Goal: Transaction & Acquisition: Purchase product/service

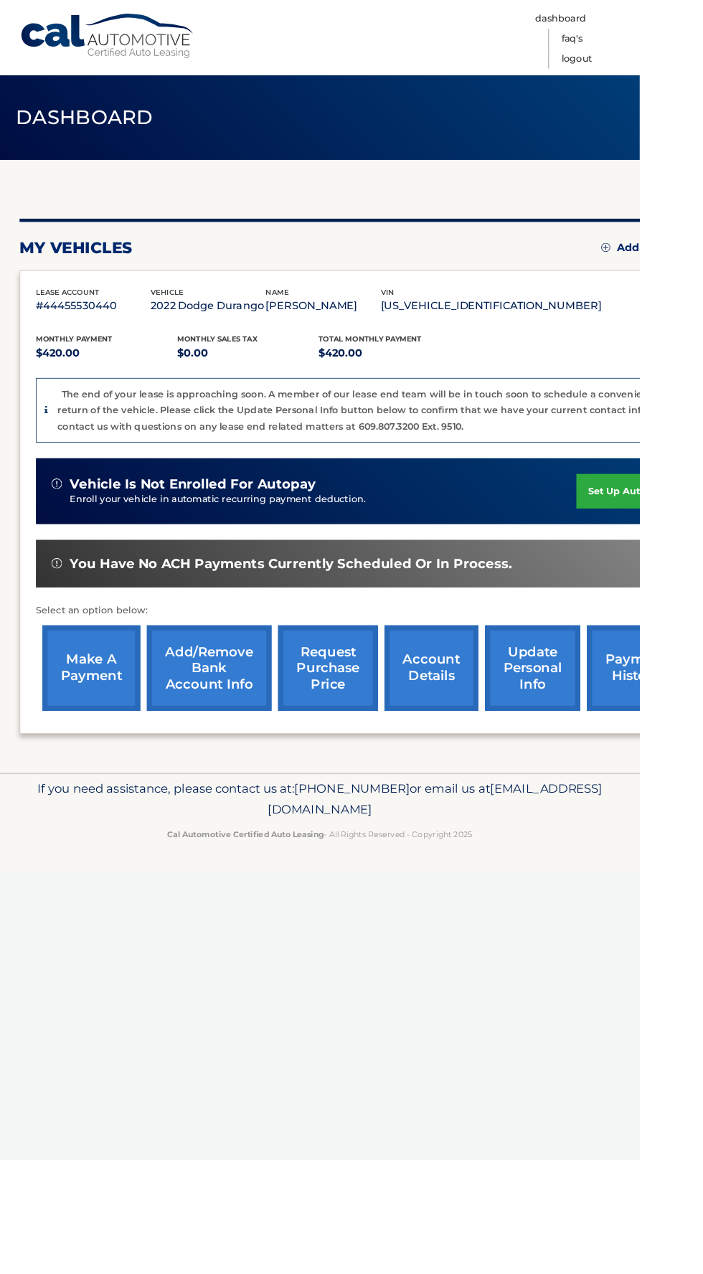
click at [110, 766] on link "make a payment" at bounding box center [101, 734] width 108 height 94
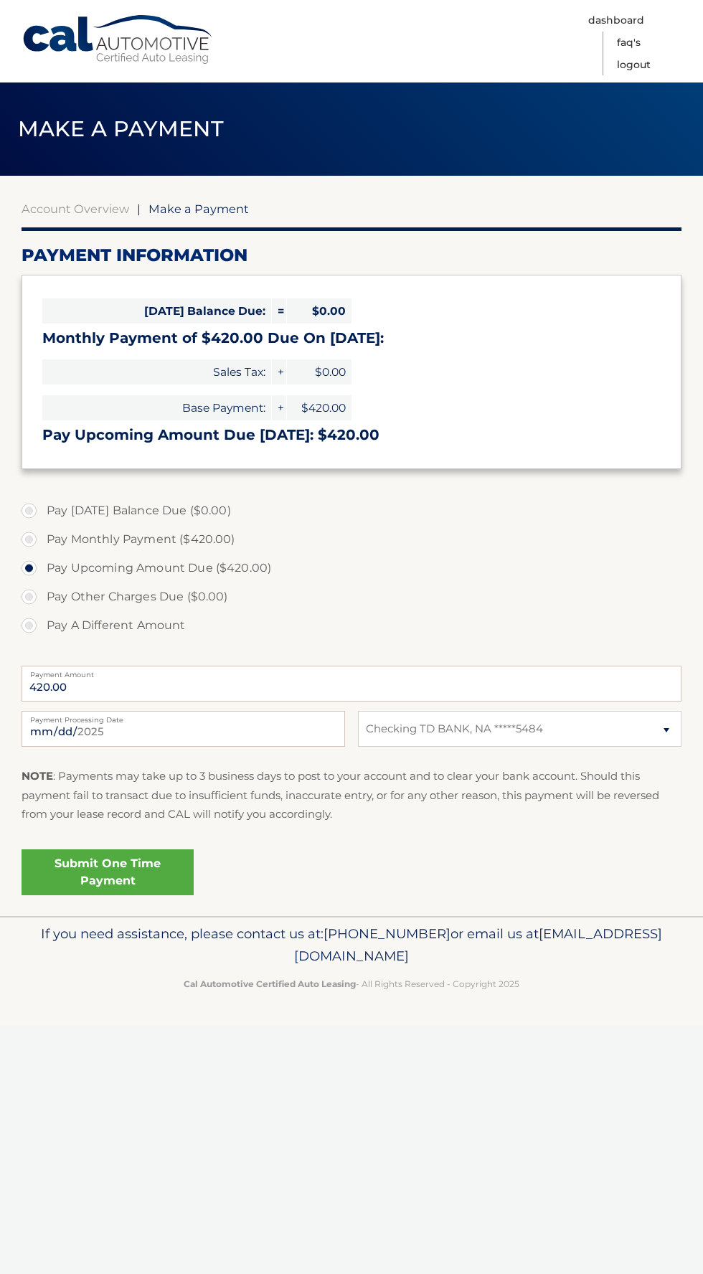
select select "NmU0ZjRjNzYtYzBlNi00NmE4LTgyMGEtZTE5MTk0MjU3MDRm"
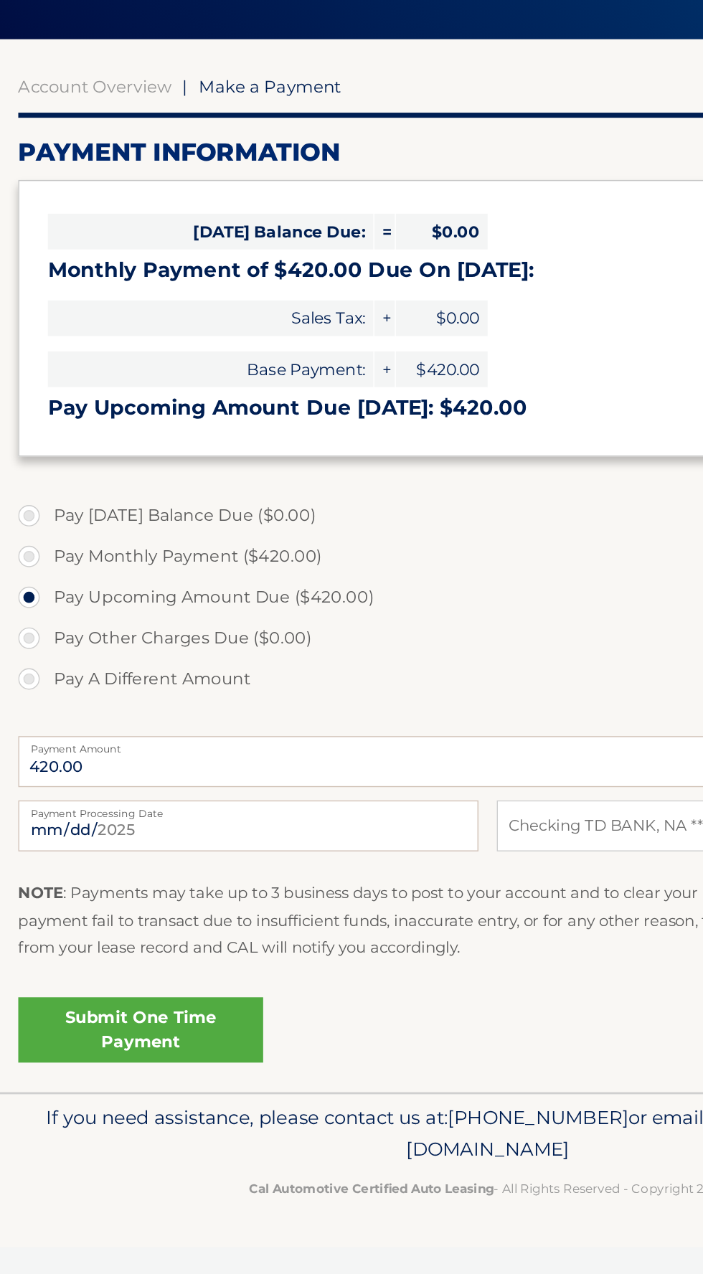
click at [498, 351] on div "Today's Balance Due: = $0.00 Monthly Payment of $420.00 Due On Sep 27: Sales Ta…" at bounding box center [352, 372] width 660 height 194
click at [498, 353] on div "Today's Balance Due: = $0.00 Monthly Payment of $420.00 Due On Sep 27: Sales Ta…" at bounding box center [352, 372] width 660 height 194
click at [498, 355] on div "Today's Balance Due: = $0.00 Monthly Payment of $420.00 Due On Sep 27: Sales Ta…" at bounding box center [352, 372] width 660 height 194
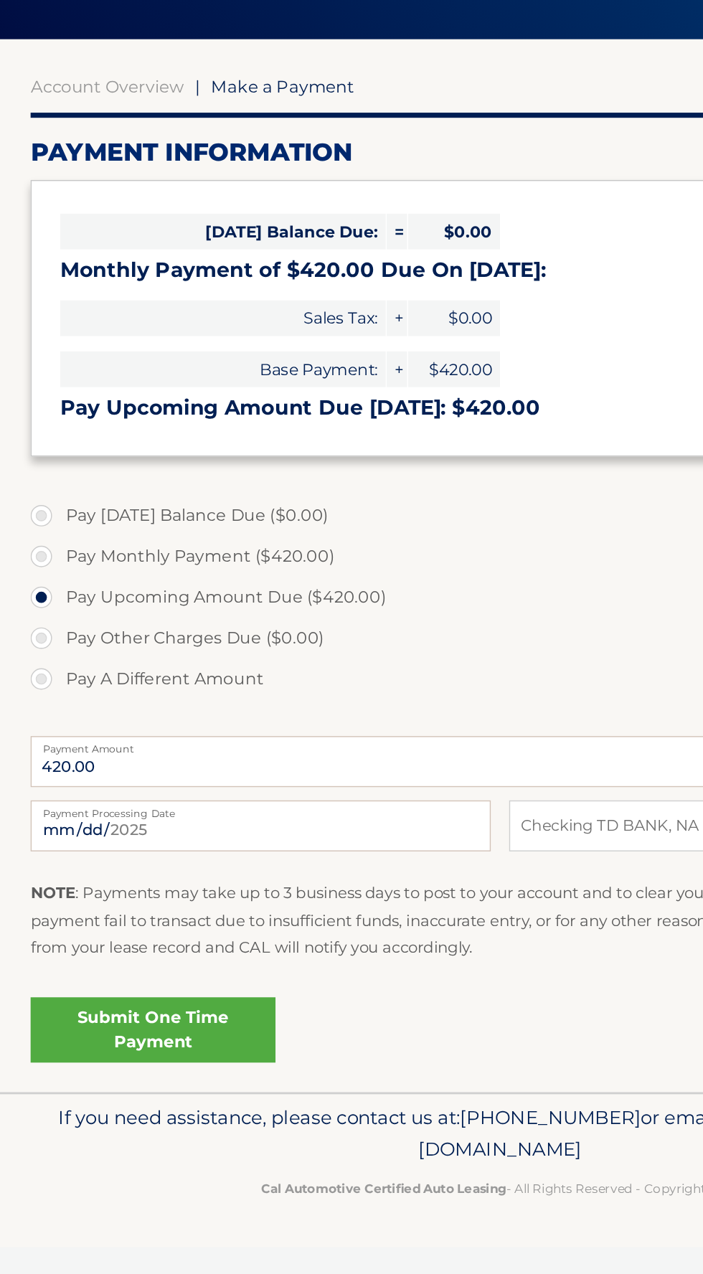
click at [161, 887] on link "Submit One Time Payment" at bounding box center [108, 872] width 172 height 46
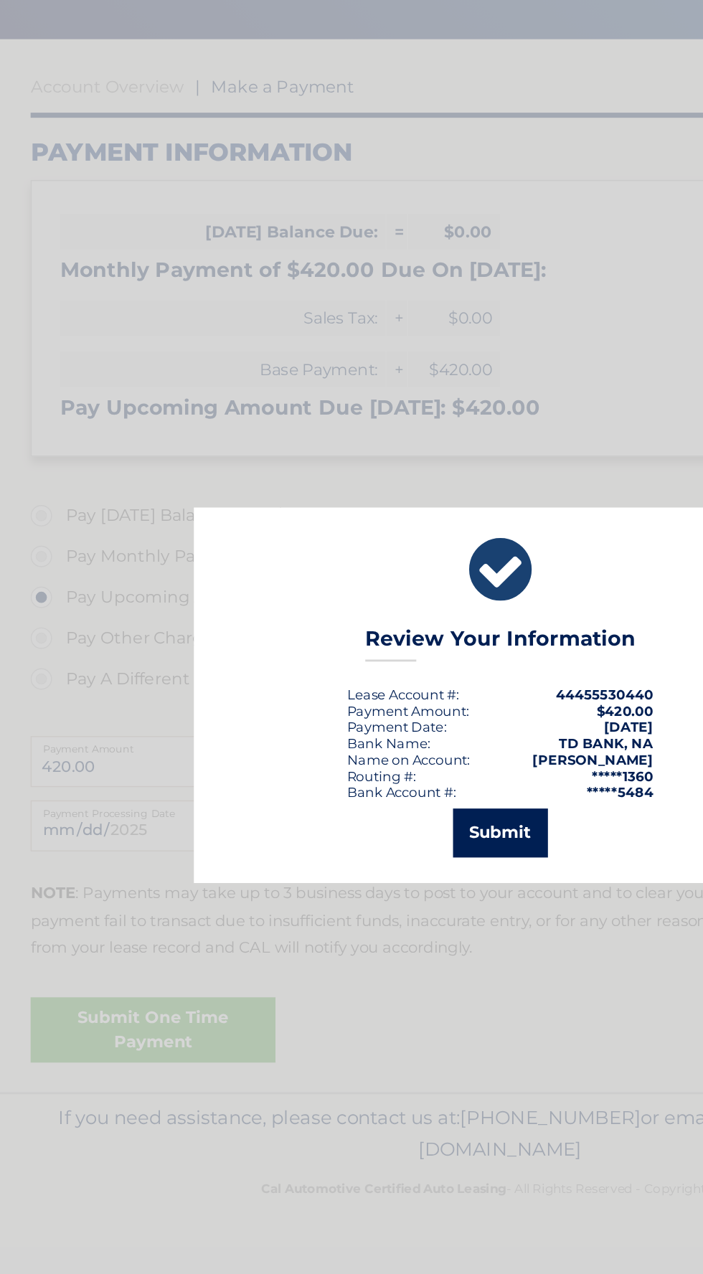
click at [382, 736] on button "Submit" at bounding box center [351, 733] width 67 height 34
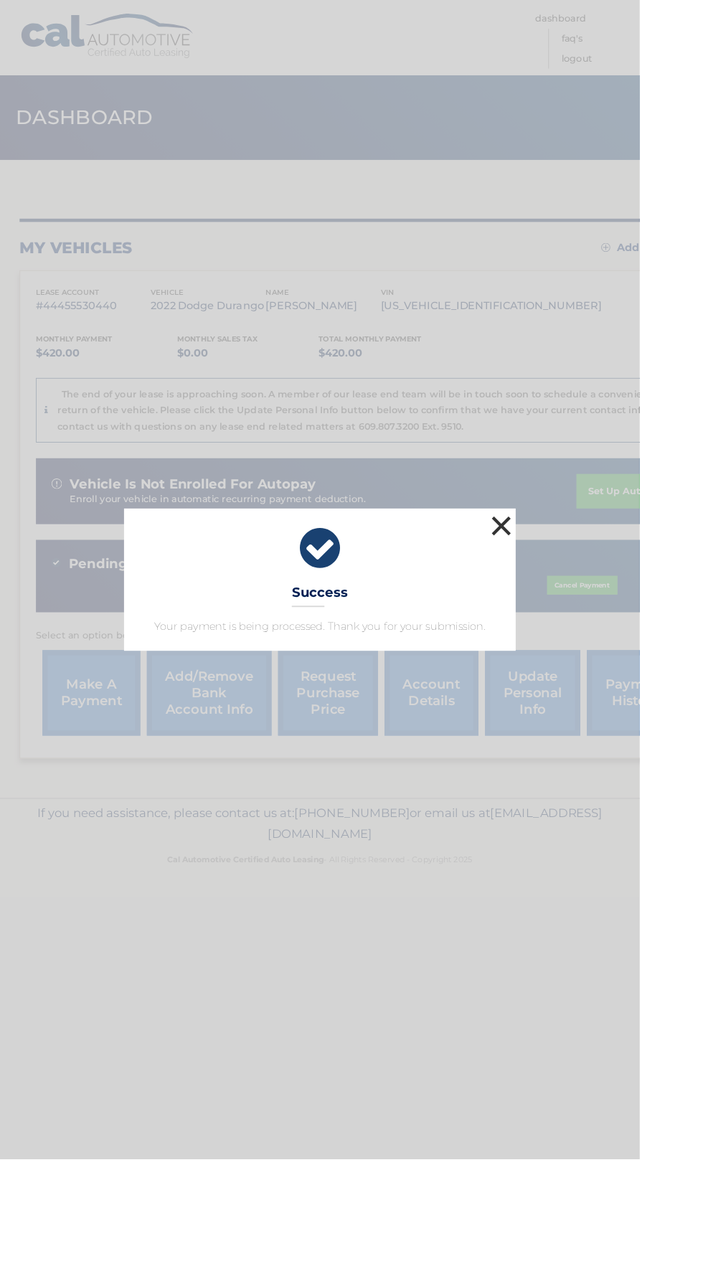
click at [565, 592] on button "×" at bounding box center [550, 577] width 29 height 29
